Goal: Task Accomplishment & Management: Use online tool/utility

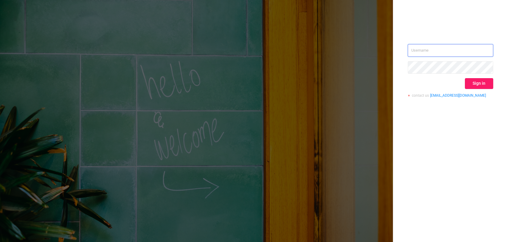
type input "[EMAIL_ADDRESS][DOMAIN_NAME]"
click at [484, 79] on button "Sign in" at bounding box center [479, 83] width 28 height 11
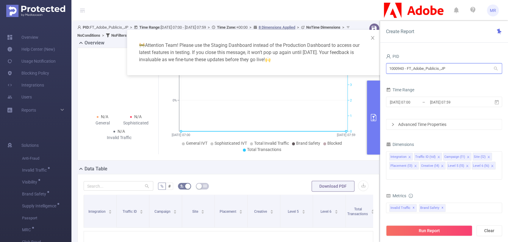
click at [414, 65] on input "1000943 - FT_Adobe_Publicis_JP" at bounding box center [444, 68] width 116 height 10
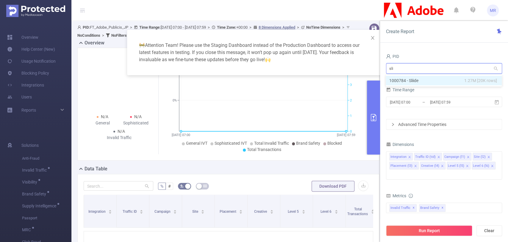
type input "slii"
click at [410, 80] on li "1000784 - Sliide 1.27M [20K rows]" at bounding box center [444, 81] width 116 height 10
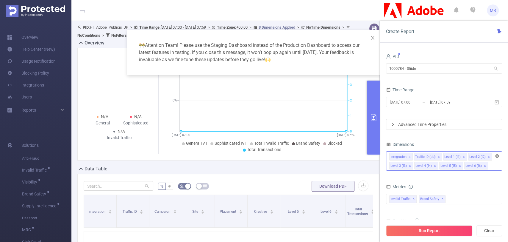
click at [499, 156] on div "Integration Traffic ID (tid) Level 1 (l1) Level 2 (l2) Level 3 (l3) Level 4 (l4…" at bounding box center [444, 160] width 116 height 19
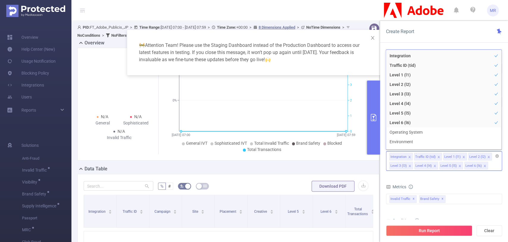
scroll to position [45, 0]
click at [496, 155] on icon "icon: close-circle" at bounding box center [498, 156] width 4 height 4
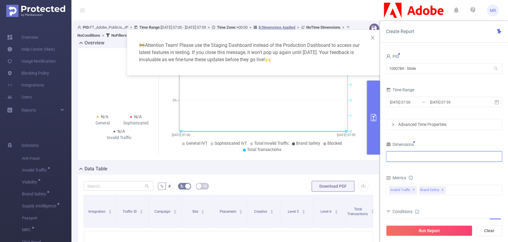
click at [439, 156] on div at bounding box center [445, 156] width 110 height 10
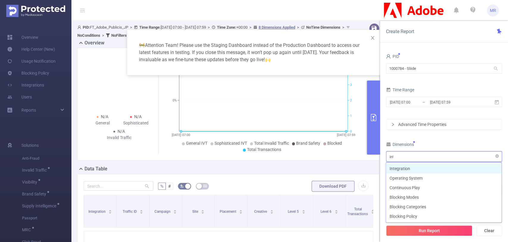
type input "inte"
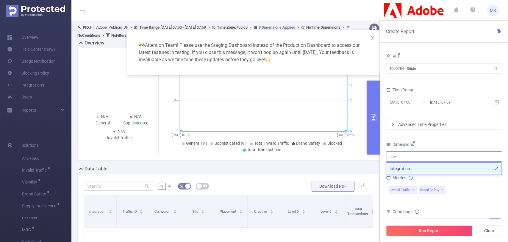
click at [412, 165] on li "Integration" at bounding box center [444, 168] width 116 height 10
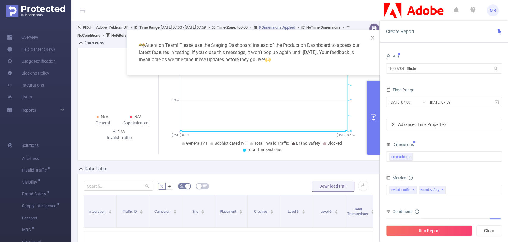
click at [436, 38] on div "Create Report" at bounding box center [444, 32] width 128 height 22
click at [427, 105] on input "[DATE] 07:00" at bounding box center [414, 102] width 48 height 8
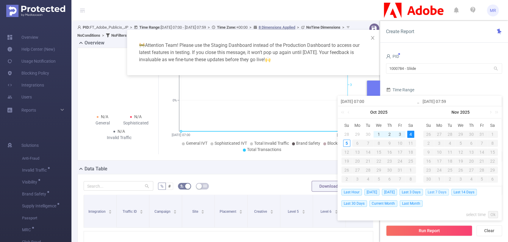
click at [436, 191] on span "Last 7 Days" at bounding box center [438, 192] width 24 height 7
type input "[DATE] 00:00"
type input "[DATE] 23:59"
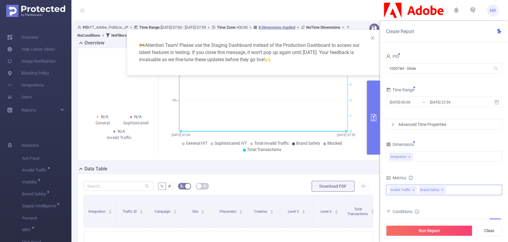
click at [444, 189] on span "✕" at bounding box center [443, 189] width 2 height 7
click at [433, 229] on button "Run Report" at bounding box center [429, 230] width 86 height 11
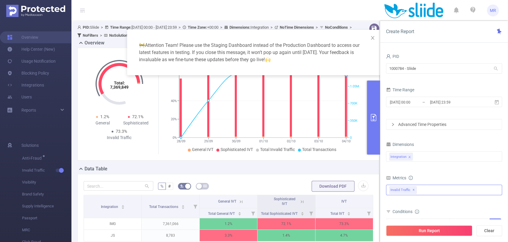
click at [377, 108] on button "primary" at bounding box center [373, 117] width 13 height 74
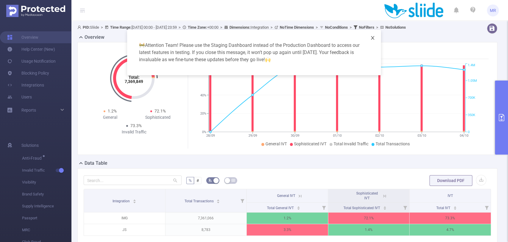
click at [373, 36] on icon "icon: close" at bounding box center [372, 37] width 5 height 5
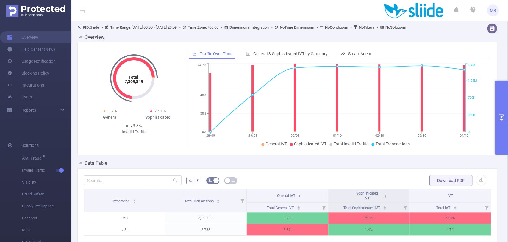
click at [497, 100] on button "primary" at bounding box center [501, 117] width 13 height 74
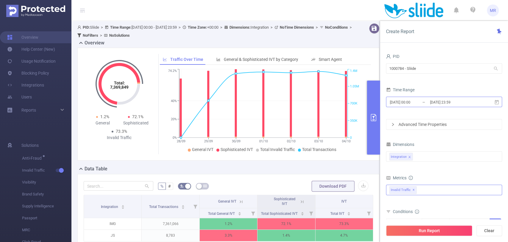
click at [458, 100] on input "[DATE] 23:59" at bounding box center [454, 102] width 48 height 8
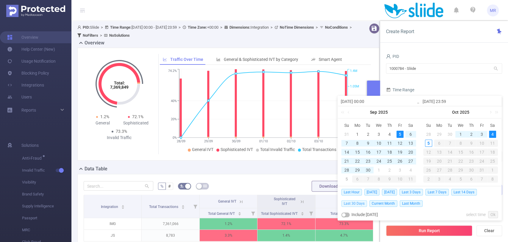
click at [364, 203] on span "Last 30 Days" at bounding box center [355, 203] width 26 height 7
type input "[DATE] 00:00"
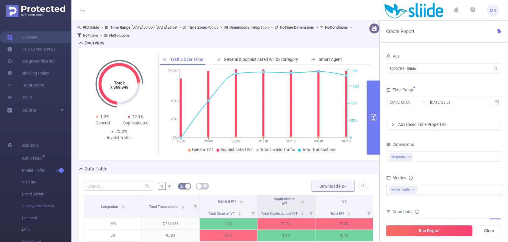
click at [433, 229] on button "Run Report" at bounding box center [429, 230] width 86 height 11
